Goal: Find specific page/section: Find specific page/section

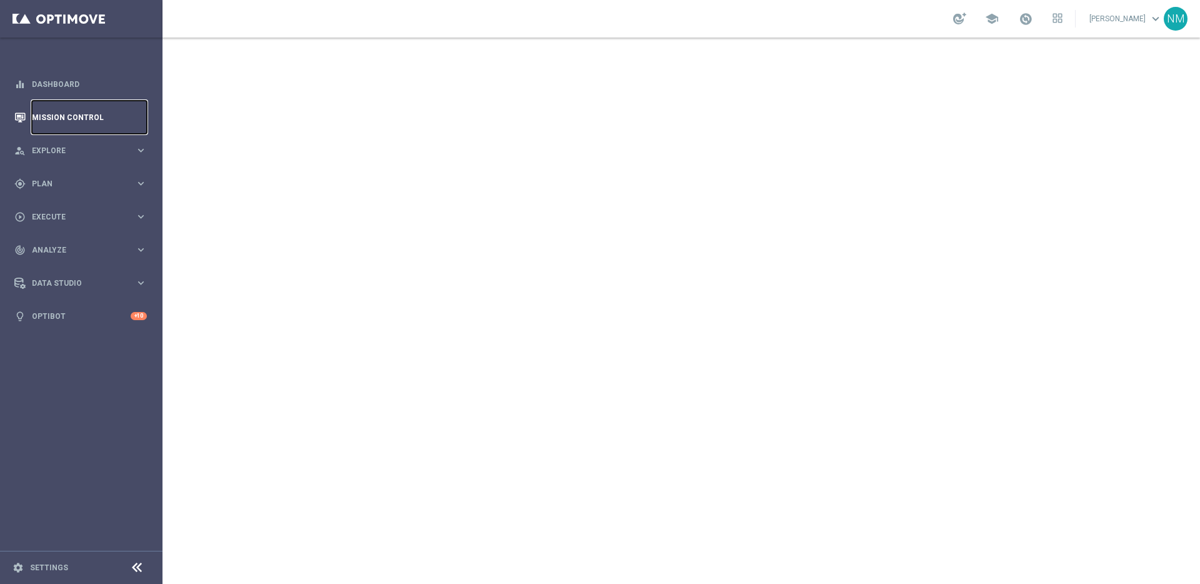
click at [68, 119] on link "Mission Control" at bounding box center [89, 117] width 115 height 33
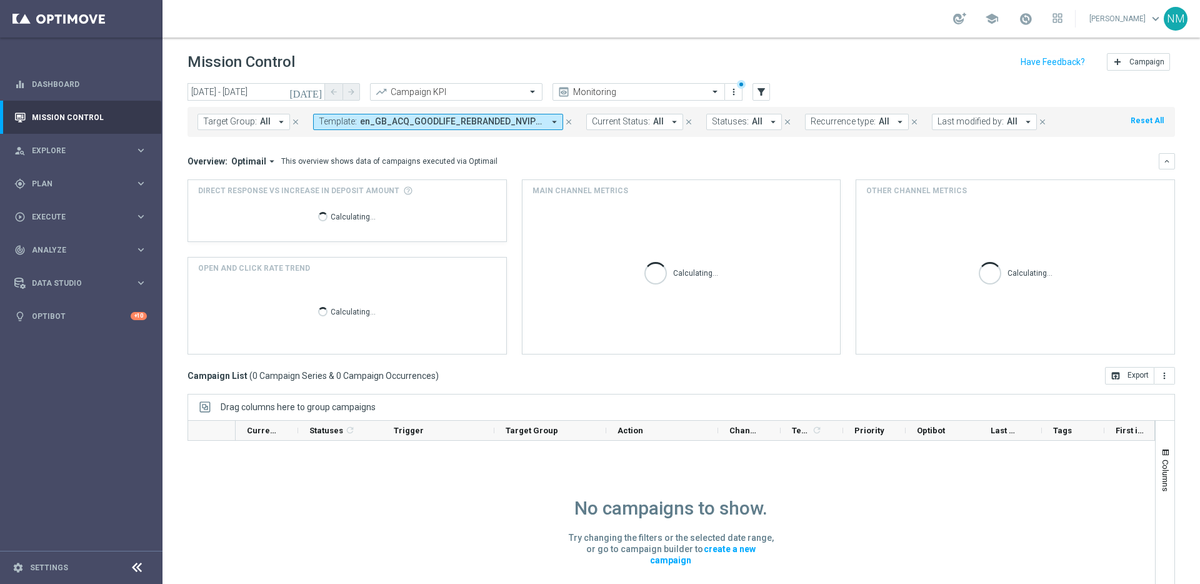
click at [532, 122] on span "en_GB_ACQ_GOODLIFE_REBRANDED_NVIP_EMA_TAC_GM_50FS_5ENTR" at bounding box center [452, 121] width 184 height 11
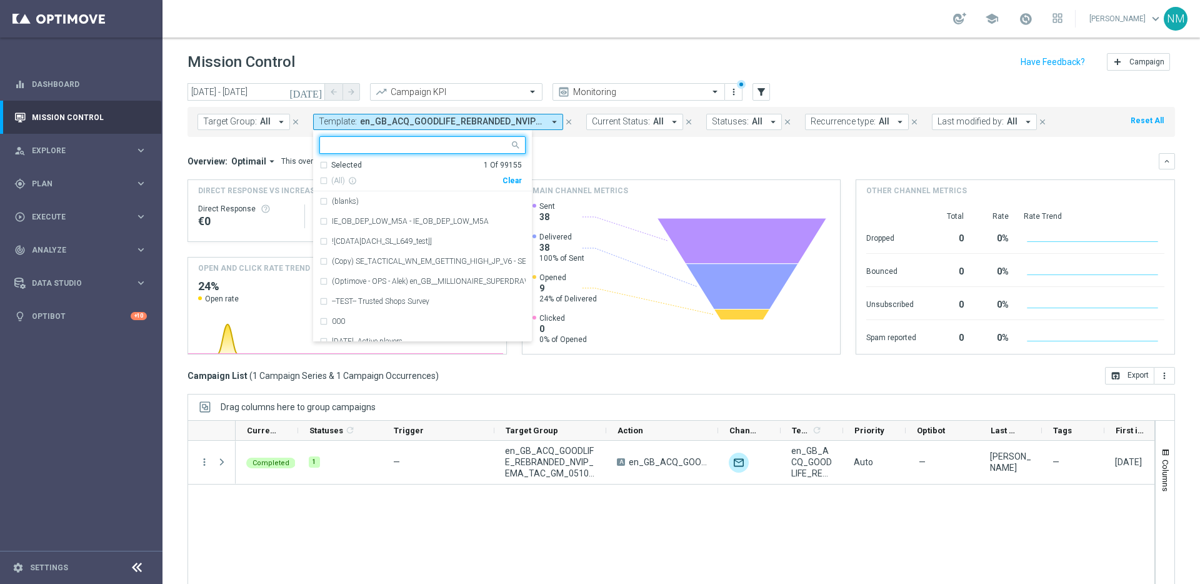
click at [0, 0] on div "Clear" at bounding box center [0, 0] width 0 height 0
click at [477, 147] on input "text" at bounding box center [417, 145] width 183 height 11
paste input "en_IE__FIVER_FRIDAY_ALERT__NVIP_APP_AUT_LT"
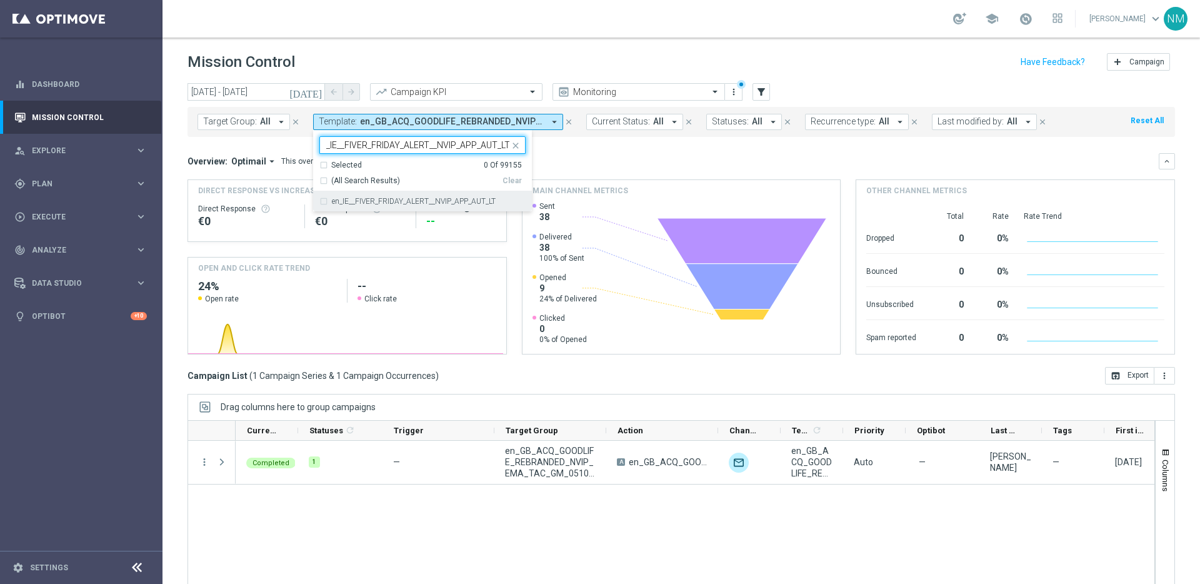
click at [468, 192] on div "en_IE__FIVER_FRIDAY_ALERT__NVIP_APP_AUT_LT" at bounding box center [422, 201] width 206 height 20
type input "en_IE__FIVER_FRIDAY_ALERT__NVIP_APP_AUT_LT"
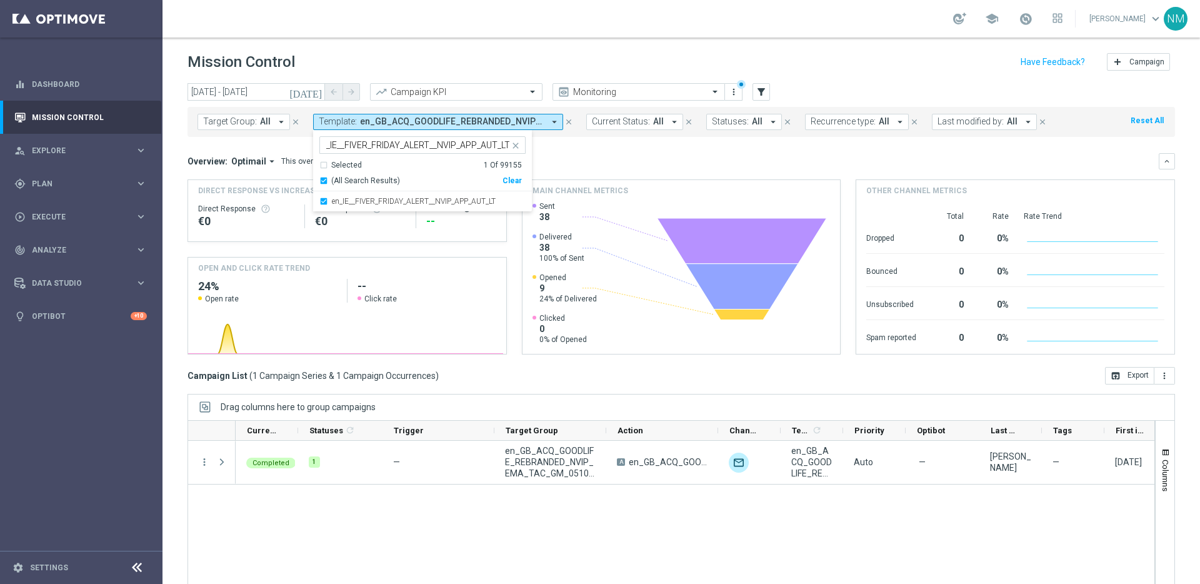
scroll to position [0, 0]
click at [610, 182] on div "Main channel metrics" at bounding box center [681, 190] width 318 height 21
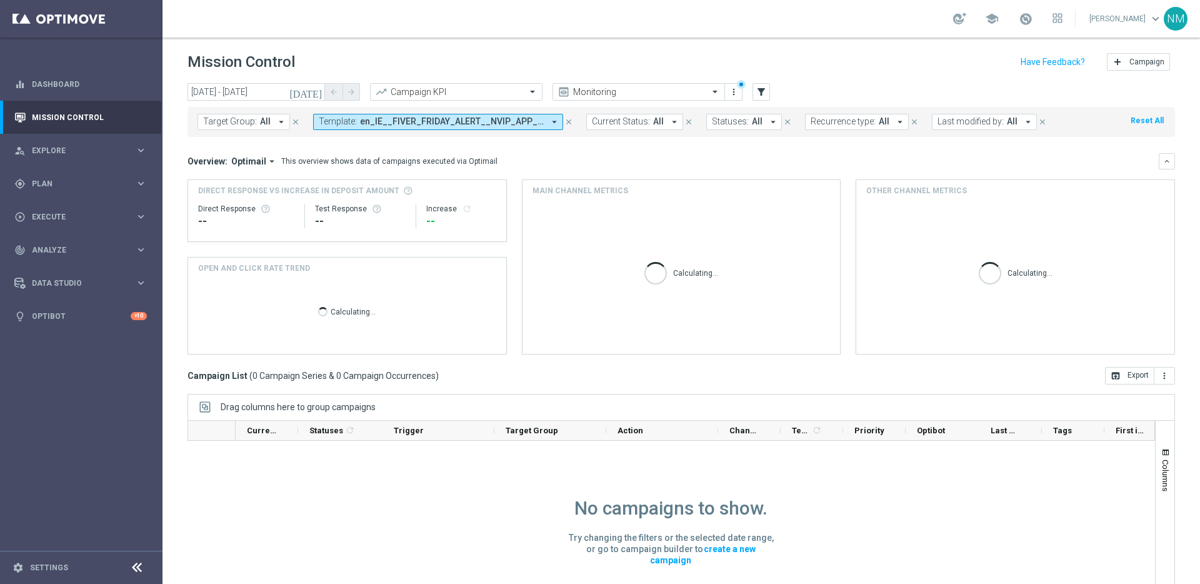
click at [312, 87] on icon "[DATE]" at bounding box center [306, 91] width 34 height 11
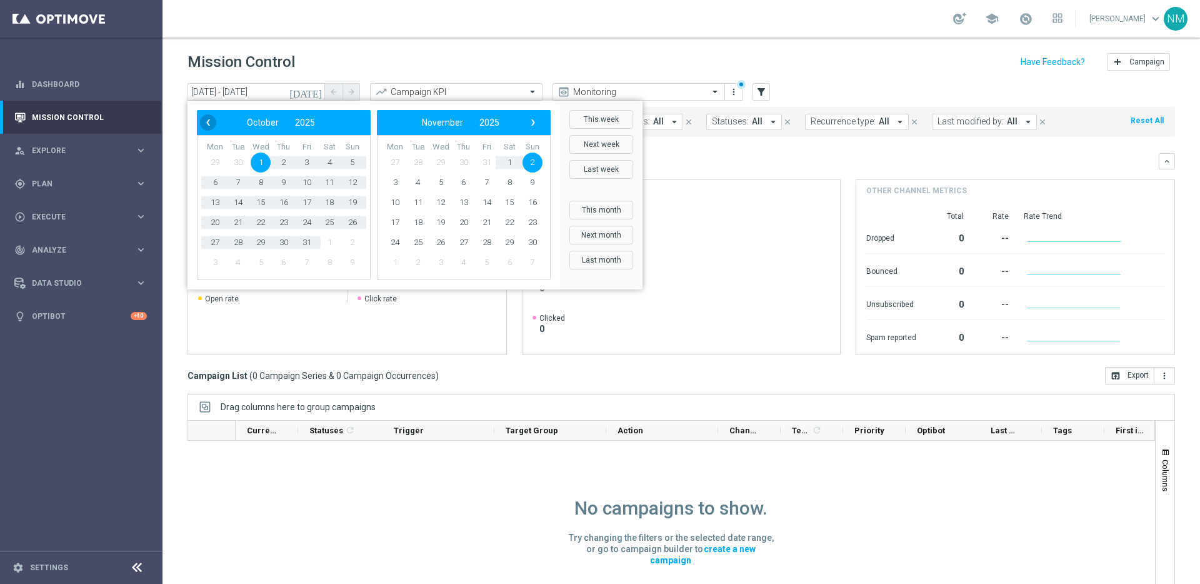
click at [206, 124] on span "‹" at bounding box center [208, 122] width 16 height 16
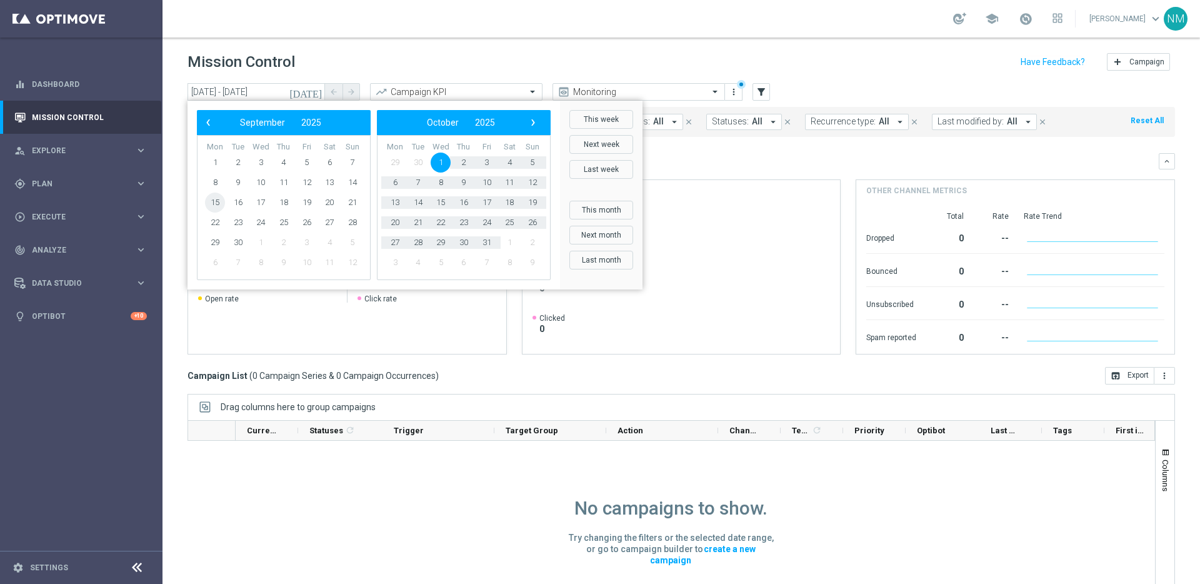
click at [207, 199] on span "15" at bounding box center [215, 202] width 20 height 20
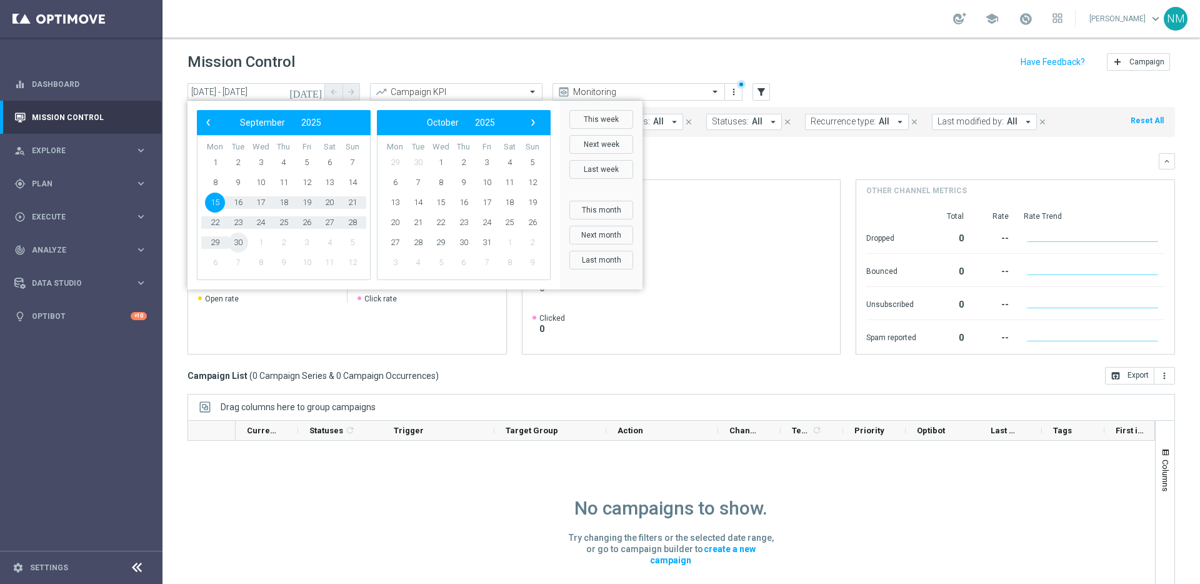
click at [237, 246] on span "30" at bounding box center [238, 242] width 20 height 20
type input "[DATE] - [DATE]"
